Goal: Information Seeking & Learning: Check status

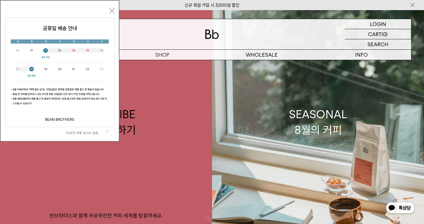
click at [111, 9] on button "닫기" at bounding box center [111, 10] width 5 height 5
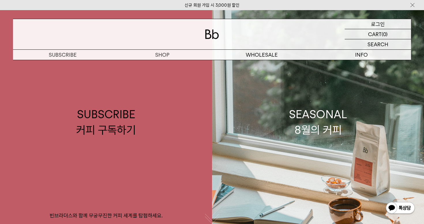
click at [379, 25] on p "로그인" at bounding box center [378, 24] width 14 height 10
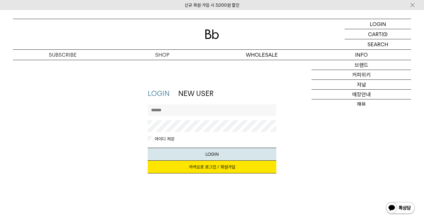
click at [238, 166] on link "카카오로 로그인 / 회원가입" at bounding box center [212, 166] width 129 height 13
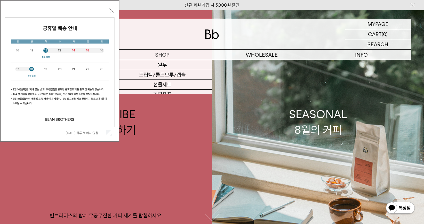
click at [113, 12] on button "닫기" at bounding box center [111, 10] width 5 height 5
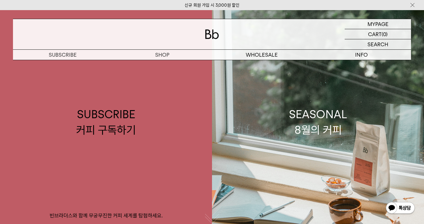
click at [385, 17] on div "MYPAGE 마이페이지 LOGOUT 로그아웃 CART 장바구니 (0) SEARCH 검색 검색폼 ** 추천상품" at bounding box center [212, 35] width 424 height 50
click at [385, 22] on p "마이페이지" at bounding box center [377, 24] width 23 height 10
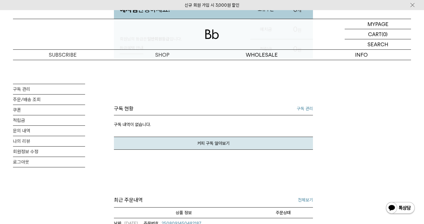
scroll to position [87, 0]
click at [31, 132] on link "문의 내역" at bounding box center [49, 130] width 72 height 10
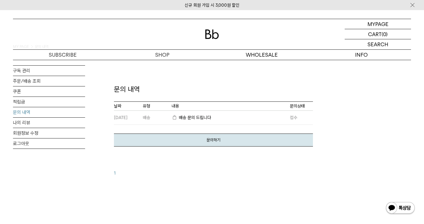
click at [187, 116] on strong "배송 문의 드립니다" at bounding box center [192, 117] width 40 height 5
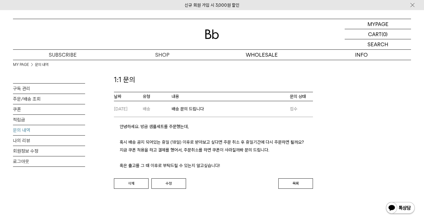
scroll to position [18, 0]
